Goal: Information Seeking & Learning: Learn about a topic

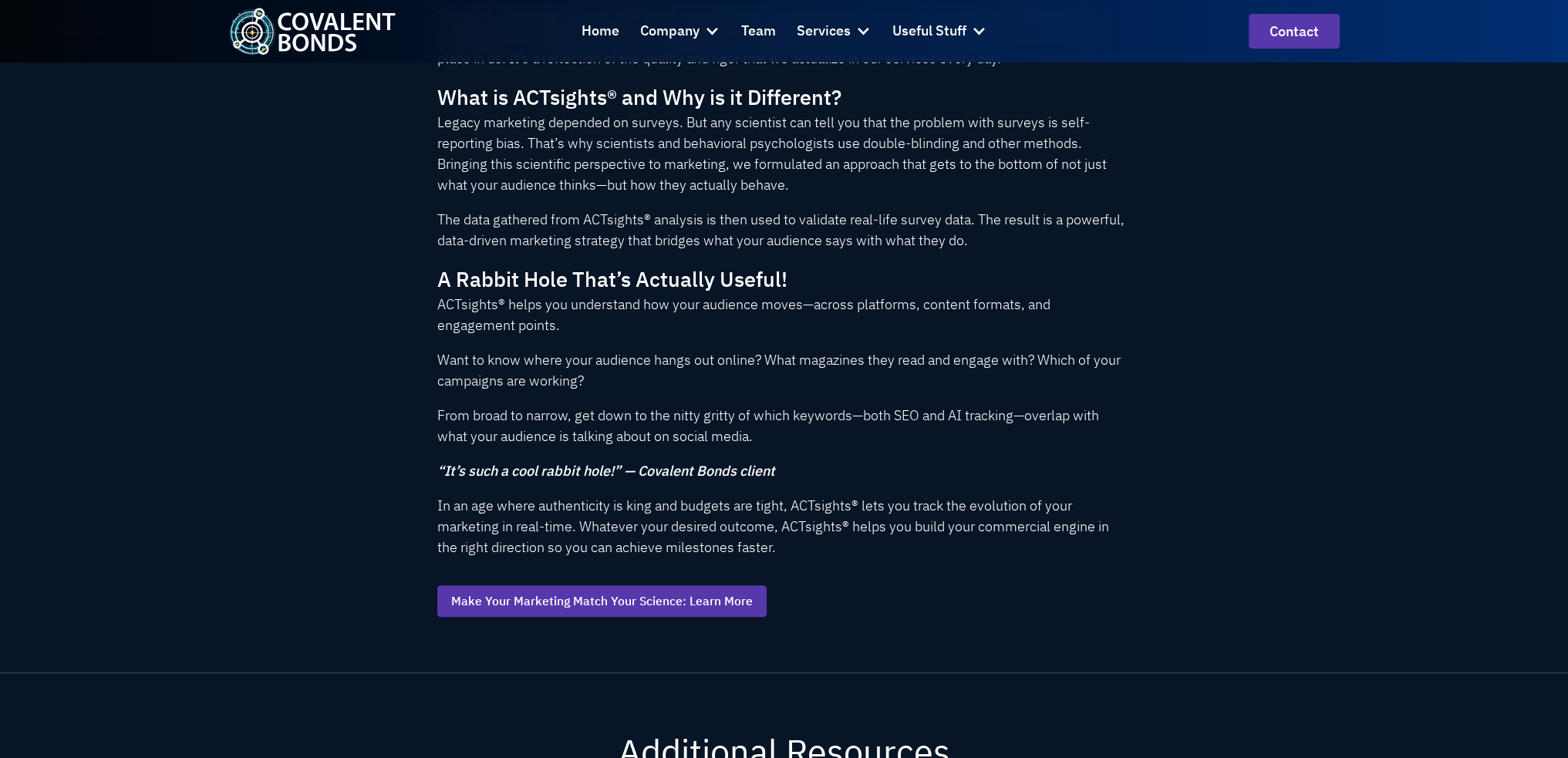
scroll to position [1003, 0]
